Goal: Information Seeking & Learning: Understand process/instructions

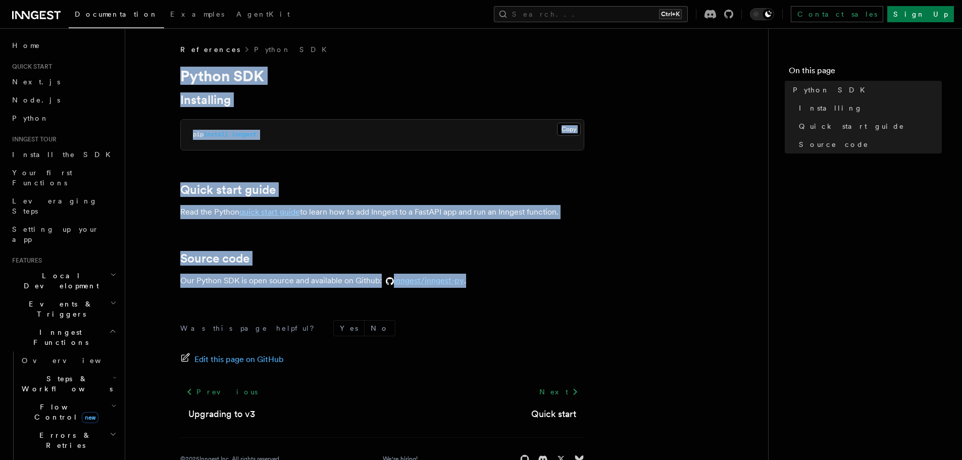
copy article "Python SDK Installing Copy Copied pip install inngest Quick start guide Read th…"
drag, startPoint x: 177, startPoint y: 68, endPoint x: 498, endPoint y: 281, distance: 385.2
click at [498, 281] on article "References Python SDK Python SDK Installing Copy Copied pip install inngest Qui…" at bounding box center [446, 266] width 611 height 444
click at [285, 213] on link "quick start guide" at bounding box center [269, 212] width 61 height 10
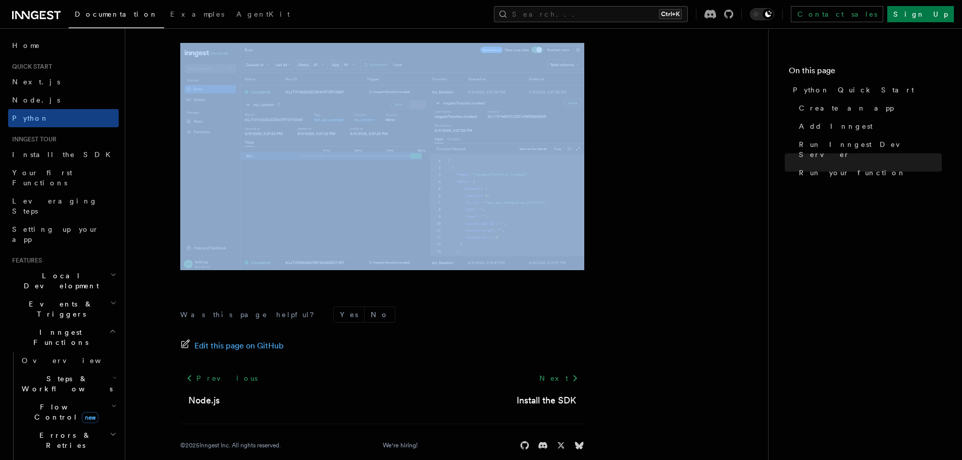
scroll to position [2094, 0]
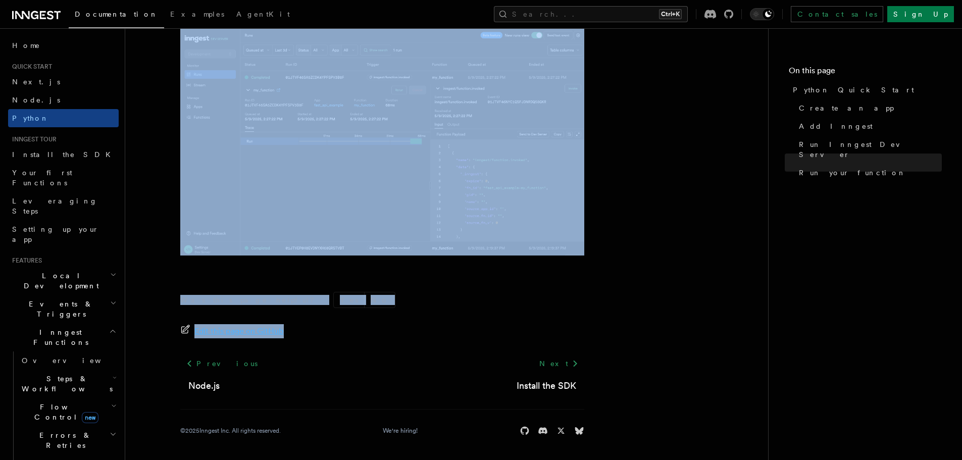
copy article "Python Quick Start This guide will teach you how to add Inngest to a FastAPI ap…"
drag, startPoint x: 175, startPoint y: 74, endPoint x: 360, endPoint y: 321, distance: 308.6
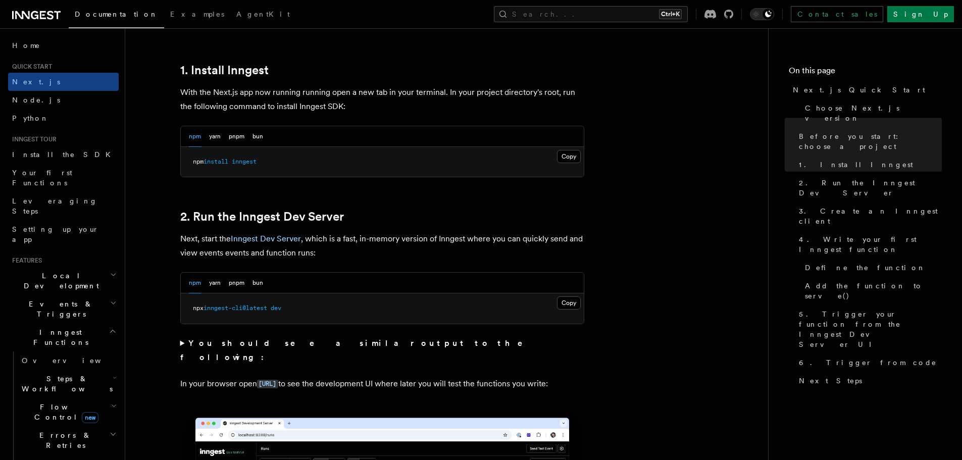
scroll to position [556, 0]
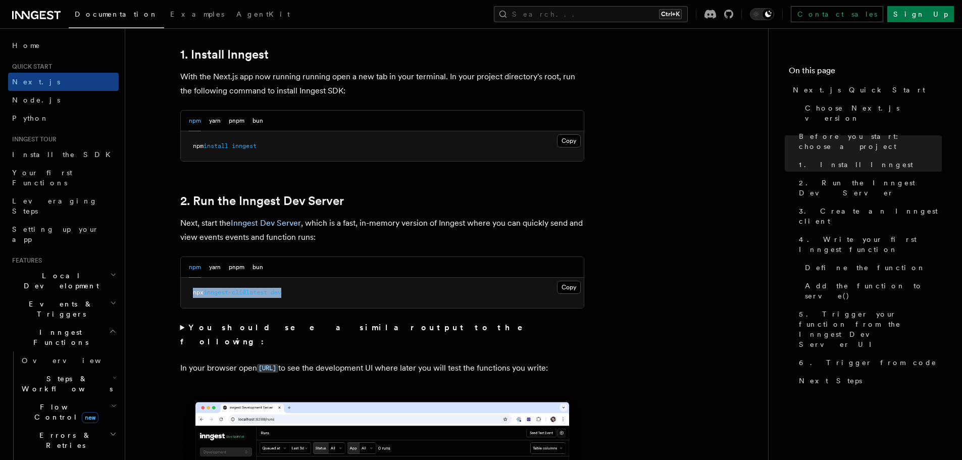
drag, startPoint x: 295, startPoint y: 298, endPoint x: 188, endPoint y: 297, distance: 106.6
click at [188, 297] on pre "npx inngest-cli@latest dev" at bounding box center [382, 293] width 403 height 30
copy span "npx inngest-cli@latest dev"
